Goal: Obtain resource: Obtain resource

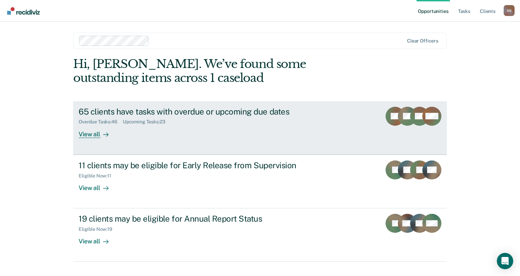
click at [99, 134] on div "View all" at bounding box center [98, 131] width 38 height 13
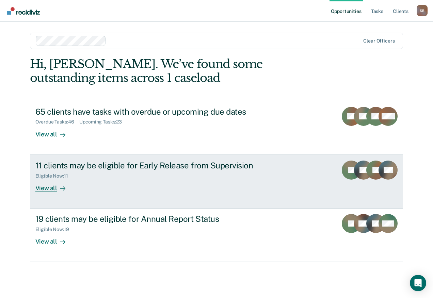
click at [65, 185] on div "View all" at bounding box center [54, 185] width 38 height 13
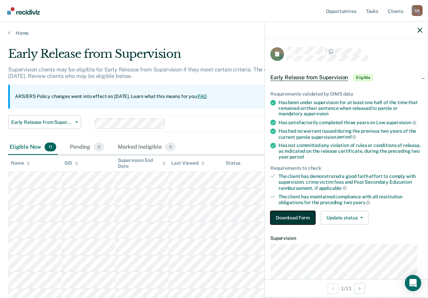
click at [282, 217] on button "Download Form" at bounding box center [292, 218] width 45 height 14
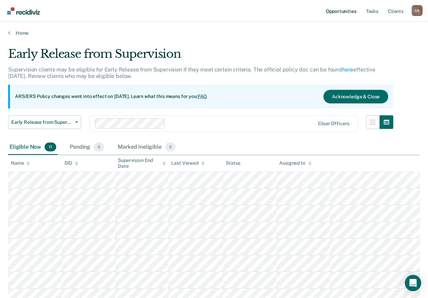
click at [351, 11] on link "Opportunities" at bounding box center [340, 11] width 33 height 22
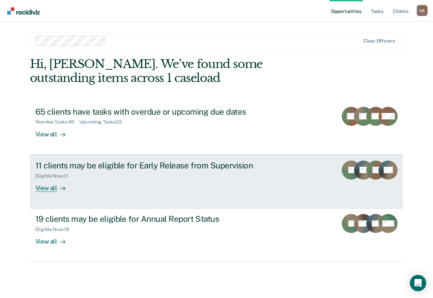
click at [74, 168] on div "11 clients may be eligible for Early Release from Supervision" at bounding box center [154, 166] width 239 height 10
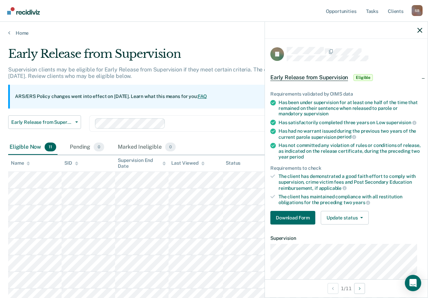
click at [304, 77] on span "Early Release from Supervision" at bounding box center [309, 77] width 78 height 7
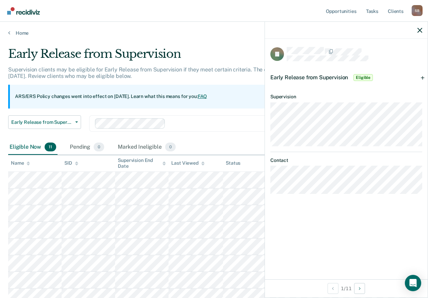
click at [363, 76] on span "Eligible" at bounding box center [362, 77] width 19 height 7
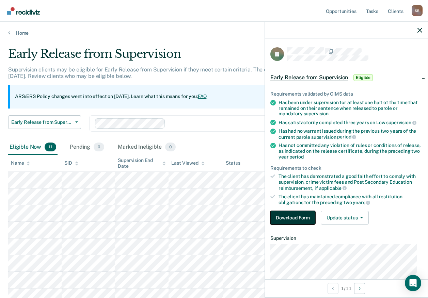
click at [291, 215] on button "Download Form" at bounding box center [292, 218] width 45 height 14
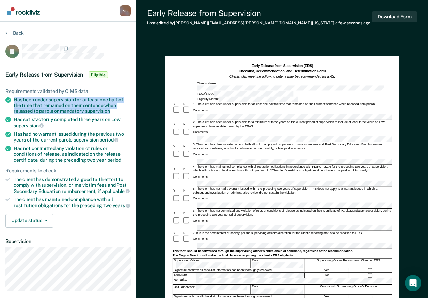
drag, startPoint x: 14, startPoint y: 101, endPoint x: 115, endPoint y: 110, distance: 100.9
click at [115, 110] on div "Has been under supervision for at least one half of the time that remained on t…" at bounding box center [72, 105] width 117 height 17
drag, startPoint x: 115, startPoint y: 110, endPoint x: 102, endPoint y: 109, distance: 12.3
copy div "Has been under supervision for at least one half of the time that remained on t…"
